Goal: Information Seeking & Learning: Stay updated

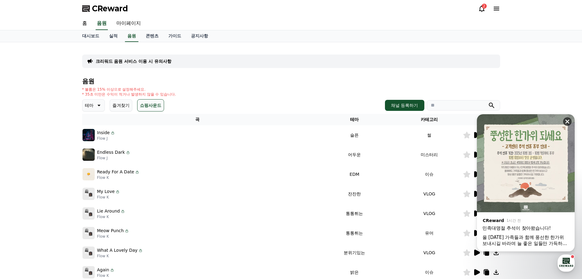
click at [568, 121] on icon at bounding box center [568, 122] width 4 height 4
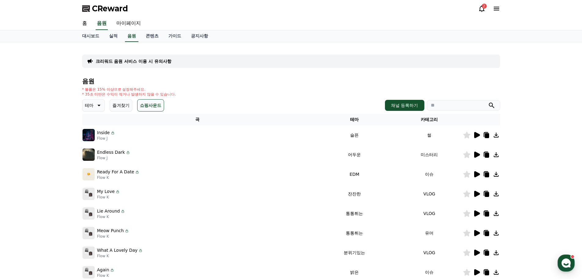
click at [557, 94] on div "크리워드 음원 서비스 이용 시 유의사항 음원 * 볼륨은 15% 이상으로 설정해주세요. * 35초 미만은 수익이 적거나 발생하지 않을 수 있습니…" at bounding box center [291, 190] width 582 height 296
click at [153, 108] on button "쇼핑사운드" at bounding box center [150, 105] width 27 height 12
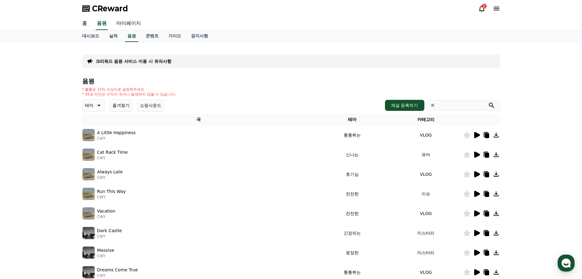
click at [153, 108] on button "쇼핑사운드" at bounding box center [150, 105] width 27 height 12
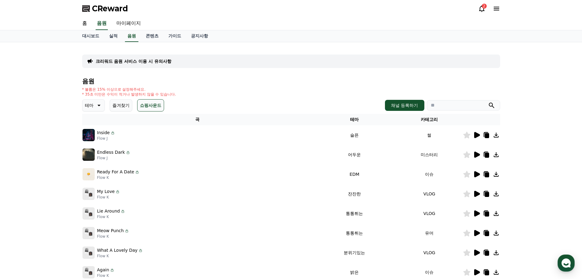
click at [124, 108] on button "즐겨찾기" at bounding box center [121, 105] width 23 height 12
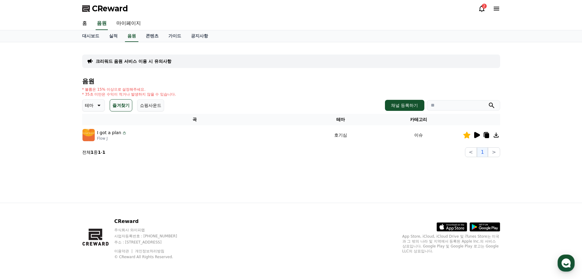
click at [91, 105] on p "테마" at bounding box center [89, 105] width 9 height 9
click at [98, 107] on icon at bounding box center [98, 105] width 7 height 7
click at [130, 104] on button "즐겨찾기" at bounding box center [121, 105] width 23 height 12
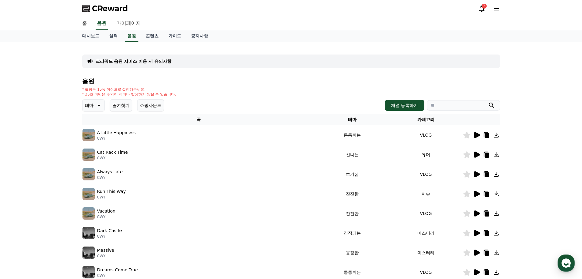
click at [153, 105] on button "쇼핑사운드" at bounding box center [150, 105] width 27 height 12
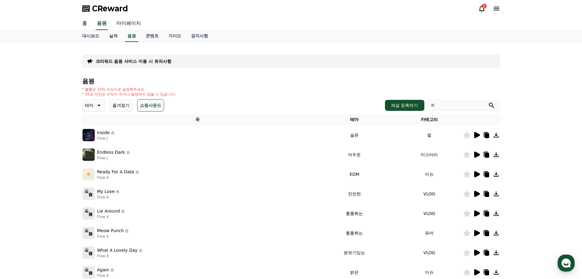
click at [116, 103] on button "즐겨찾기" at bounding box center [121, 105] width 23 height 12
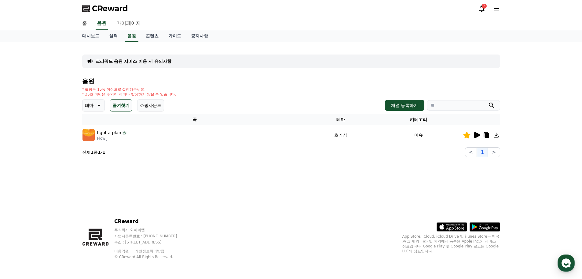
click at [156, 106] on button "쇼핑사운드" at bounding box center [150, 105] width 27 height 12
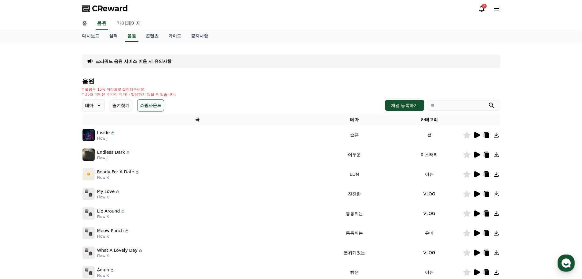
click at [122, 107] on button "즐겨찾기" at bounding box center [121, 105] width 23 height 12
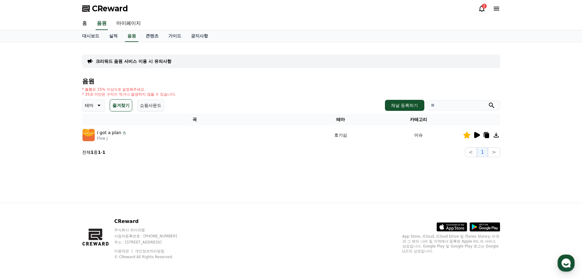
click at [153, 104] on button "쇼핑사운드" at bounding box center [150, 105] width 27 height 12
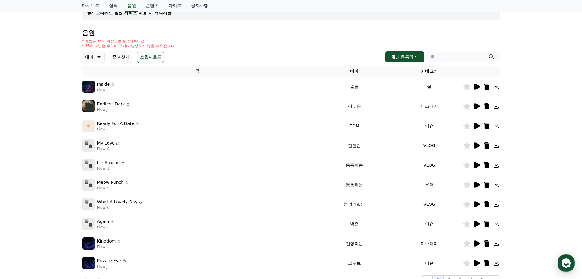
scroll to position [61, 0]
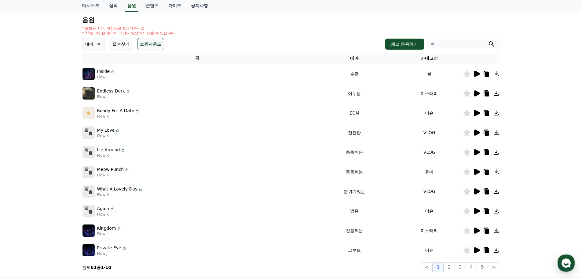
click at [123, 42] on button "즐겨찾기" at bounding box center [121, 44] width 23 height 12
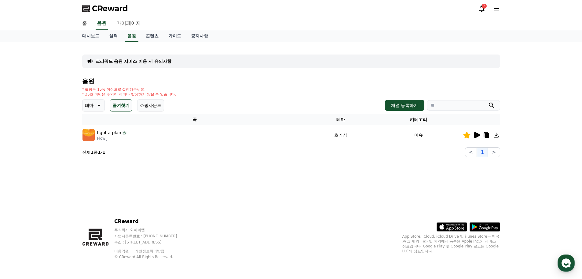
drag, startPoint x: 150, startPoint y: 107, endPoint x: 153, endPoint y: 112, distance: 5.6
click at [150, 107] on button "쇼핑사운드" at bounding box center [150, 105] width 27 height 12
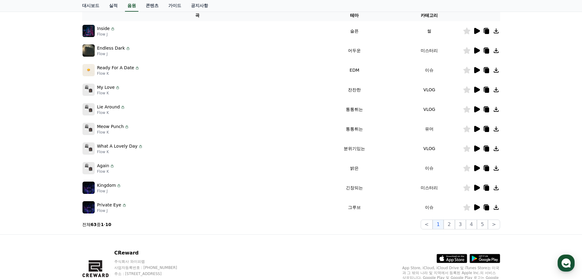
scroll to position [105, 0]
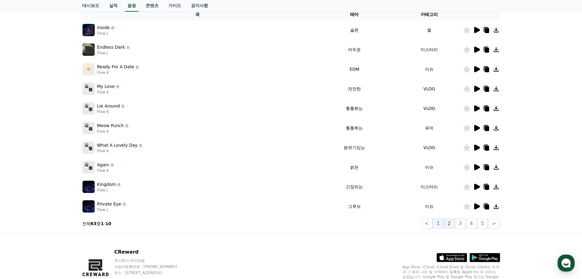
click at [452, 223] on button "2" at bounding box center [449, 223] width 11 height 10
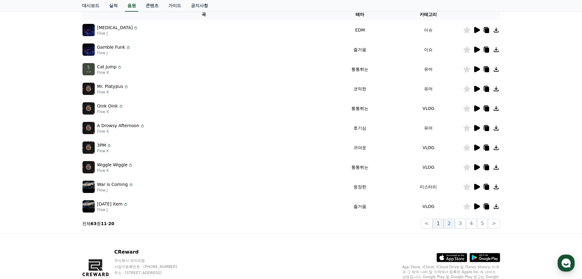
click at [444, 224] on button "1" at bounding box center [438, 223] width 11 height 10
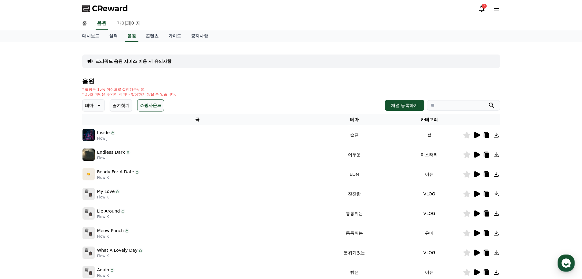
click at [117, 105] on button "즐겨찾기" at bounding box center [121, 105] width 23 height 12
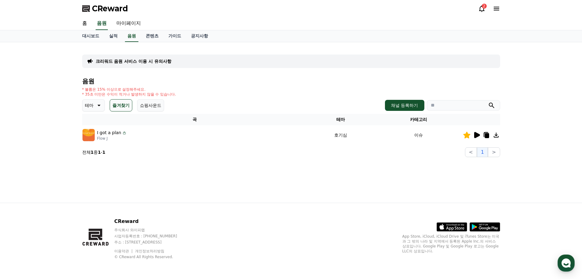
click at [100, 108] on icon at bounding box center [98, 105] width 7 height 7
click at [98, 107] on icon at bounding box center [98, 105] width 7 height 7
click at [227, 96] on div "* 볼륨은 15% 이상으로 설정해주세요. * 35초 미만은 수익이 적거나 발생하지 않을 수 있습니다." at bounding box center [291, 92] width 418 height 10
click at [483, 5] on div "2" at bounding box center [484, 6] width 5 height 5
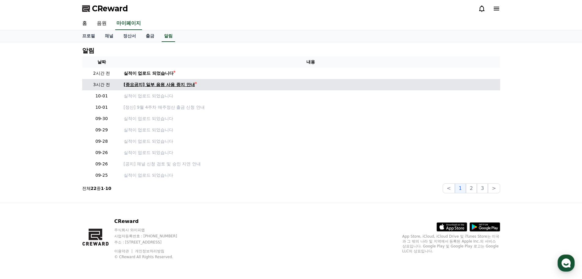
click at [145, 84] on div "[중요공지] 일부 음원 사용 중지 안내" at bounding box center [159, 84] width 71 height 6
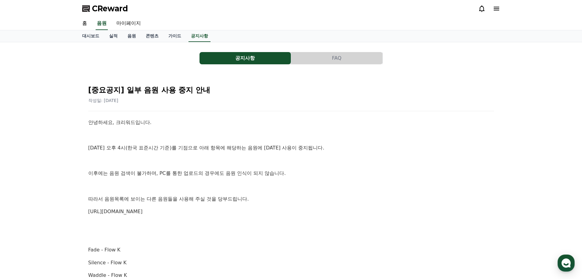
drag, startPoint x: 83, startPoint y: 122, endPoint x: 264, endPoint y: 209, distance: 201.0
click at [264, 209] on p "[URL][DOMAIN_NAME]" at bounding box center [291, 211] width 406 height 8
drag, startPoint x: 199, startPoint y: 200, endPoint x: 108, endPoint y: 105, distance: 131.0
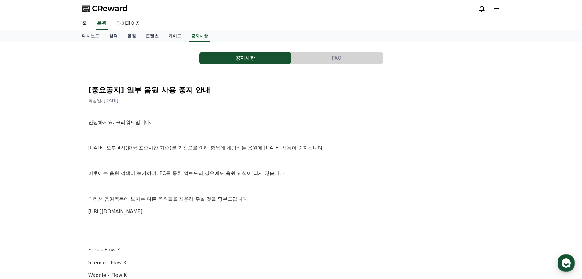
drag, startPoint x: 94, startPoint y: 119, endPoint x: 190, endPoint y: 204, distance: 127.8
click at [200, 209] on p "[URL][DOMAIN_NAME]" at bounding box center [291, 211] width 406 height 8
drag, startPoint x: 139, startPoint y: 139, endPoint x: 95, endPoint y: 105, distance: 54.5
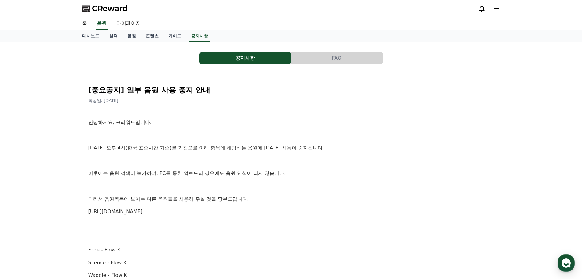
click at [103, 124] on p "안녕하세요, 크리워드입니다." at bounding box center [291, 122] width 406 height 8
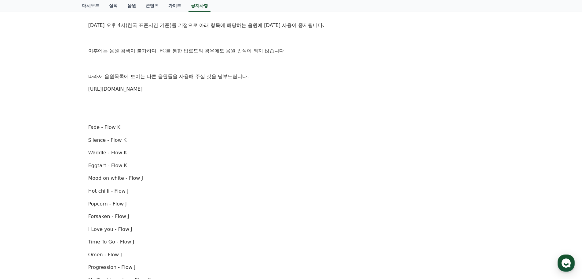
click at [219, 161] on div "안녕하세요, 크리워드입니다. [DATE] 오후 4시(한국 표준시간 기준)를 기점으로 아래 항목에 해당하는 음원에 [DATE] 사용이 중지됩니다…" at bounding box center [291, 235] width 406 height 478
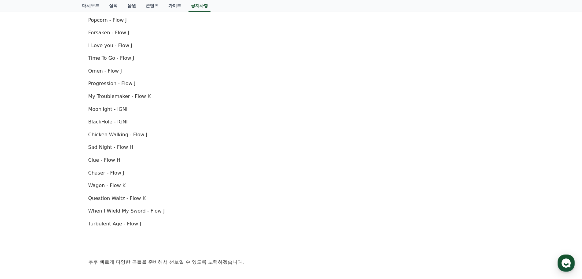
scroll to position [424, 0]
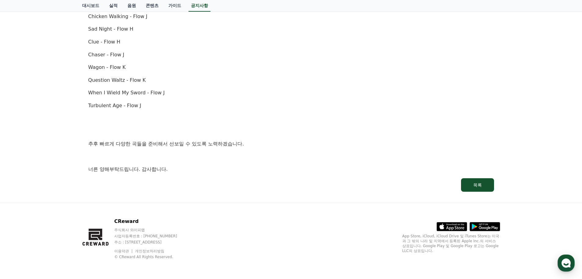
drag, startPoint x: 78, startPoint y: 148, endPoint x: 216, endPoint y: 186, distance: 142.8
click at [216, 186] on link "목록" at bounding box center [291, 184] width 406 height 13
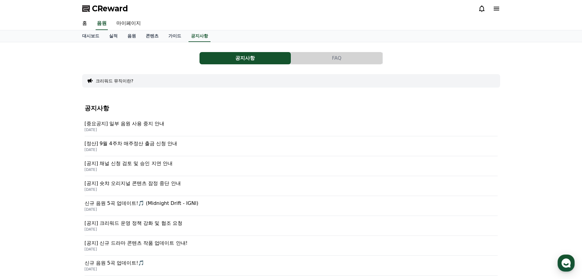
click at [141, 123] on p "[중요공지] 일부 음원 사용 중지 안내" at bounding box center [291, 123] width 413 height 7
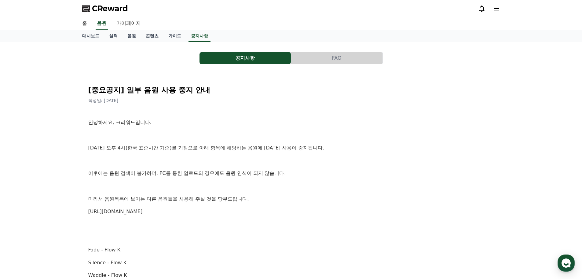
drag, startPoint x: 118, startPoint y: 137, endPoint x: 226, endPoint y: 207, distance: 128.4
click at [224, 208] on p "[URL][DOMAIN_NAME]" at bounding box center [291, 211] width 406 height 8
drag, startPoint x: 150, startPoint y: 179, endPoint x: 92, endPoint y: 121, distance: 81.9
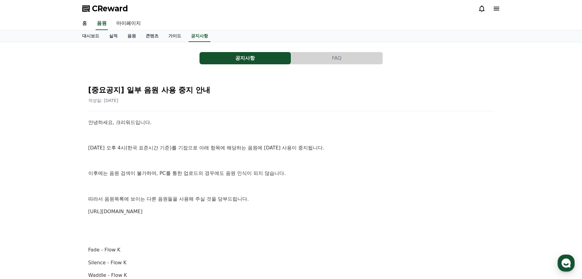
click at [93, 122] on p "안녕하세요, 크리워드입니다." at bounding box center [291, 122] width 406 height 8
click at [150, 35] on link "콘텐츠" at bounding box center [152, 36] width 23 height 12
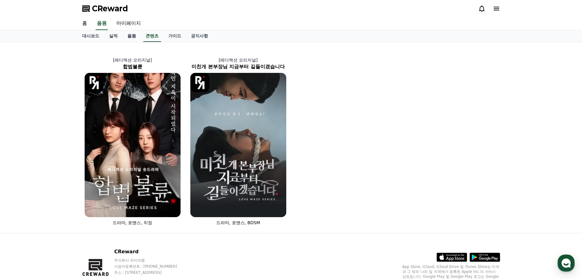
click at [128, 35] on link "음원" at bounding box center [132, 36] width 18 height 12
